Goal: Navigation & Orientation: Go to known website

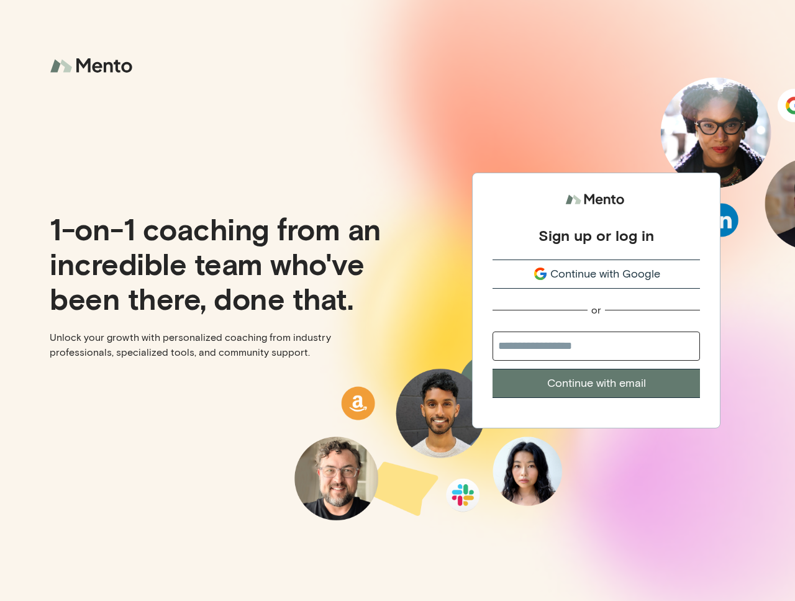
click at [603, 344] on input "email" at bounding box center [596, 346] width 207 height 29
type input "**********"
click at [611, 375] on button "Continue with email" at bounding box center [596, 383] width 207 height 29
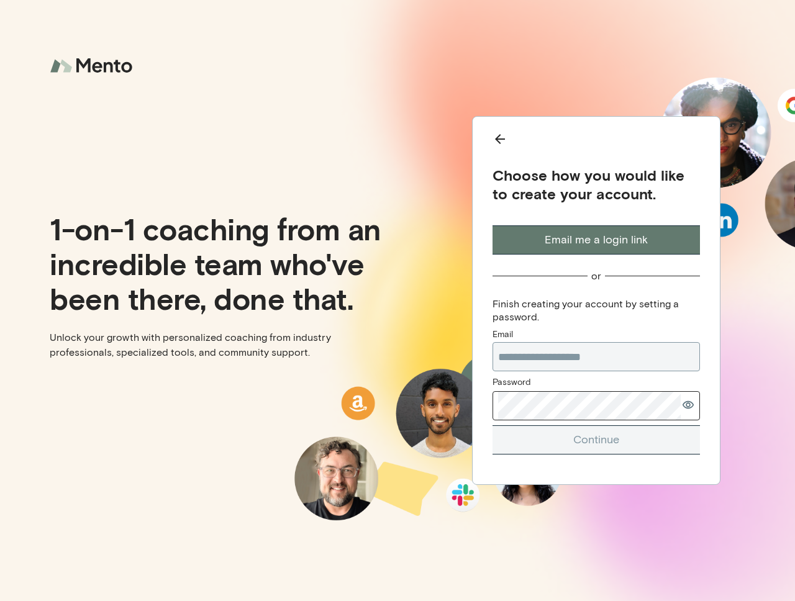
click at [577, 230] on button "Email me a login link" at bounding box center [596, 240] width 207 height 29
click at [577, 250] on button "Email me a login link" at bounding box center [596, 240] width 207 height 29
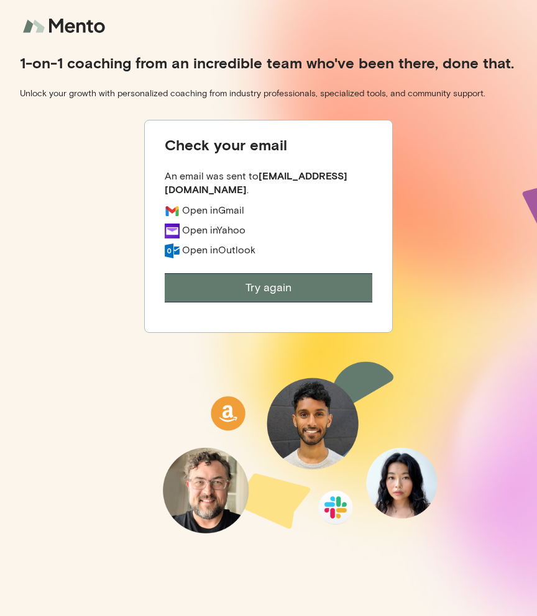
click at [273, 273] on button "Try again" at bounding box center [268, 287] width 207 height 29
